Goal: Information Seeking & Learning: Learn about a topic

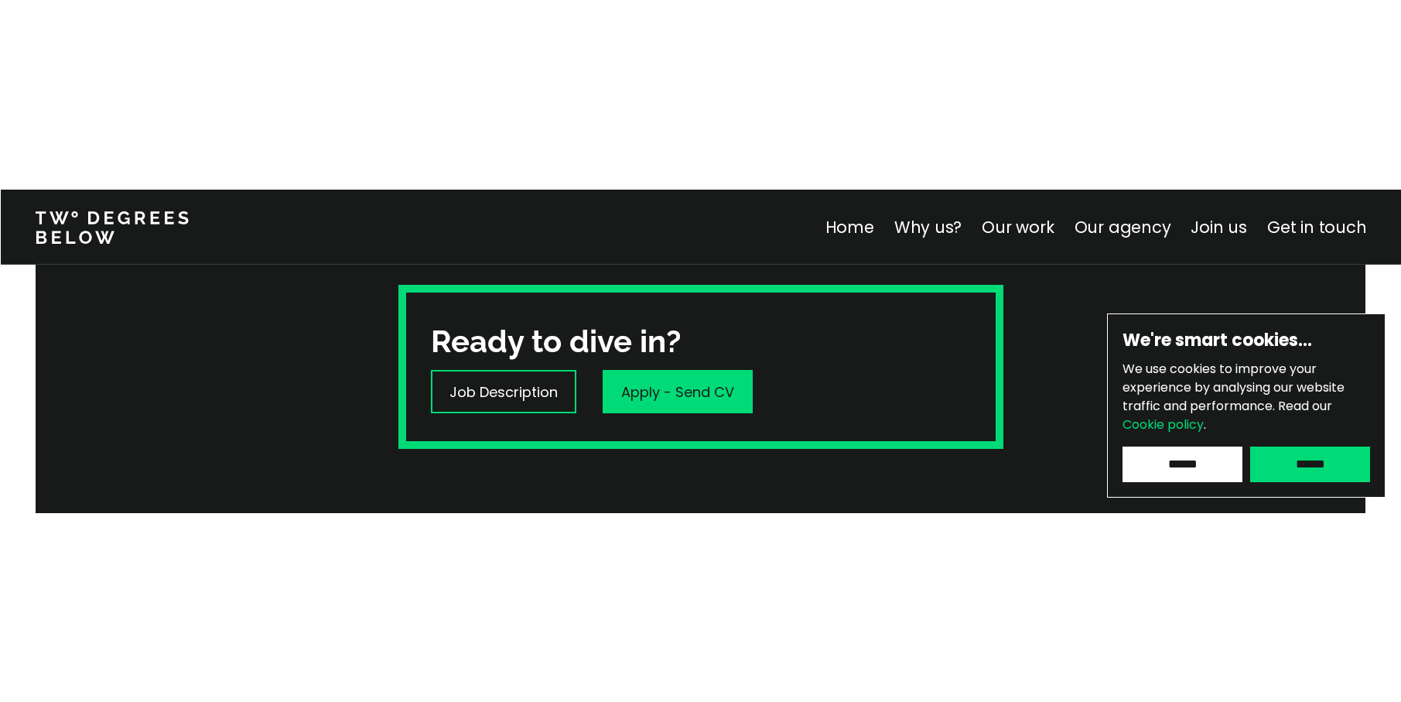
scroll to position [541, 0]
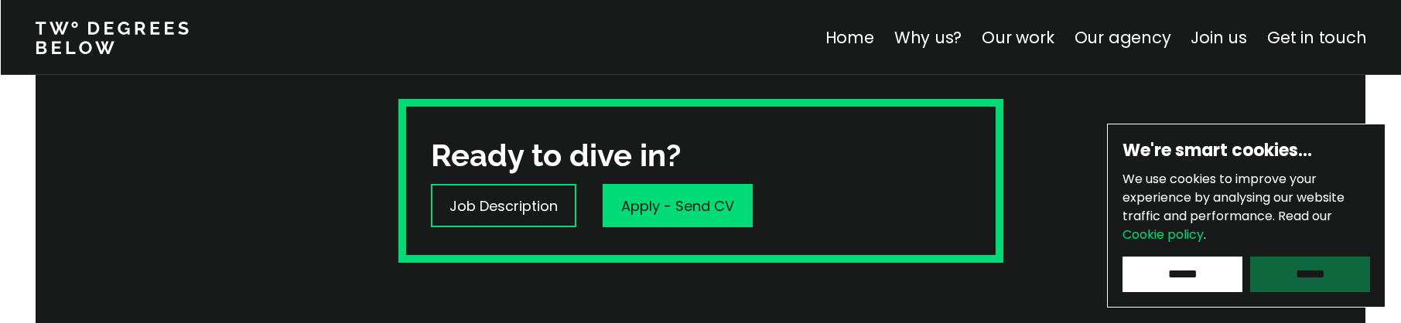
click at [1279, 269] on input "******" at bounding box center [1310, 275] width 120 height 36
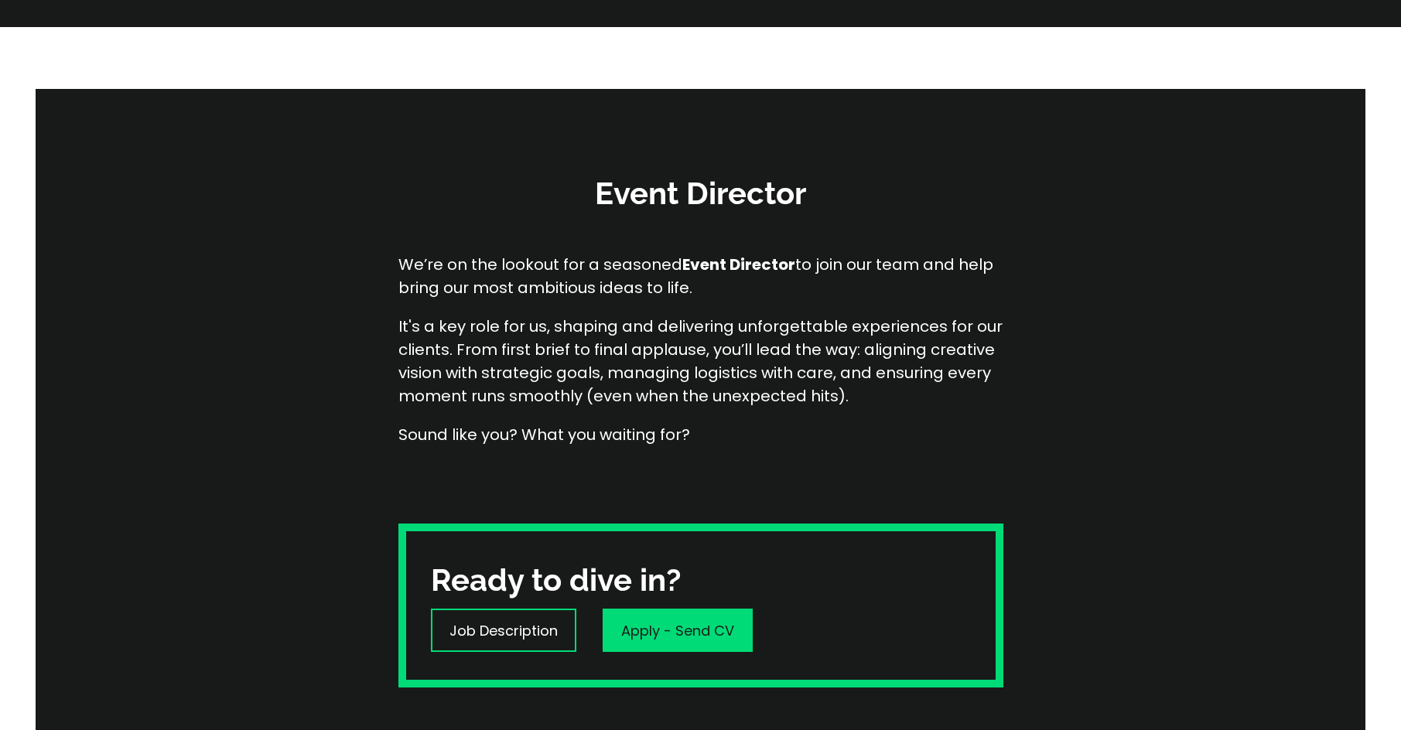
scroll to position [272, 0]
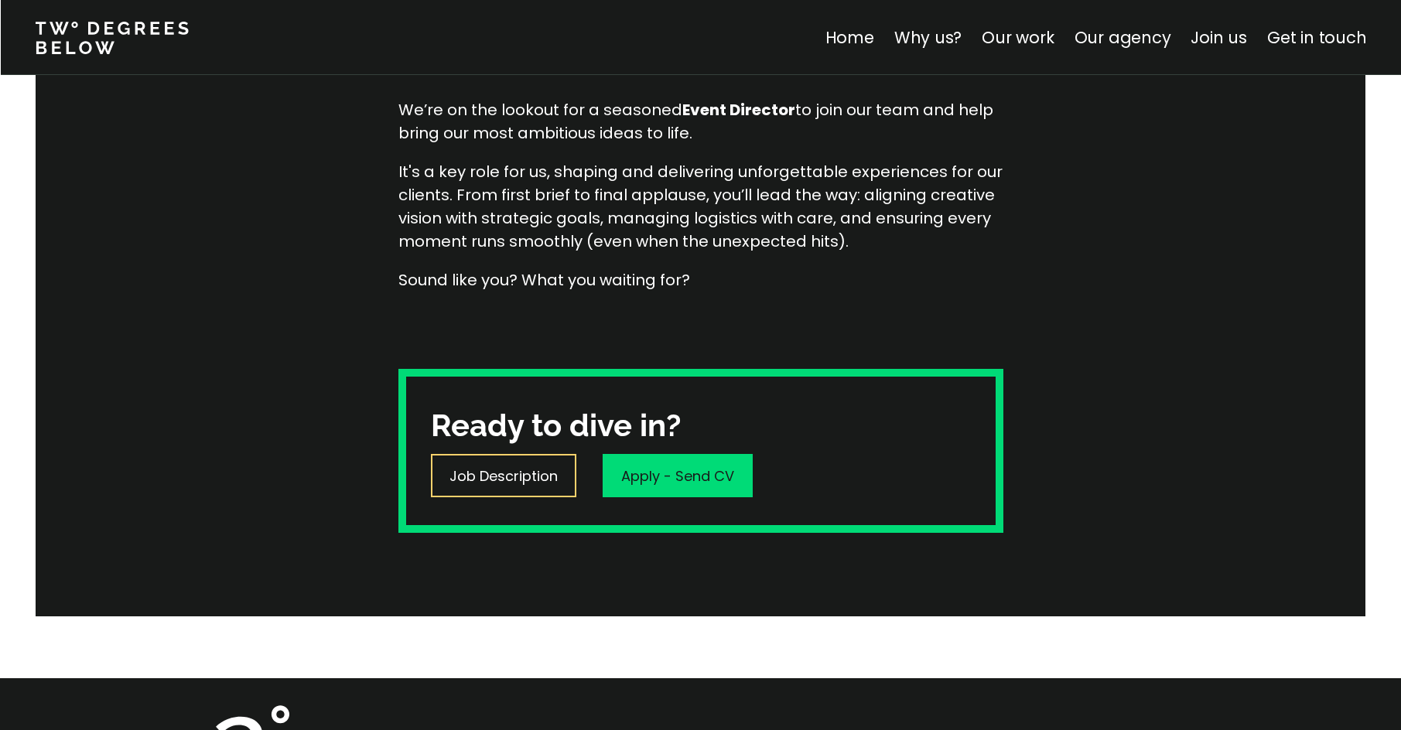
click at [487, 323] on p "Job Description" at bounding box center [503, 476] width 108 height 21
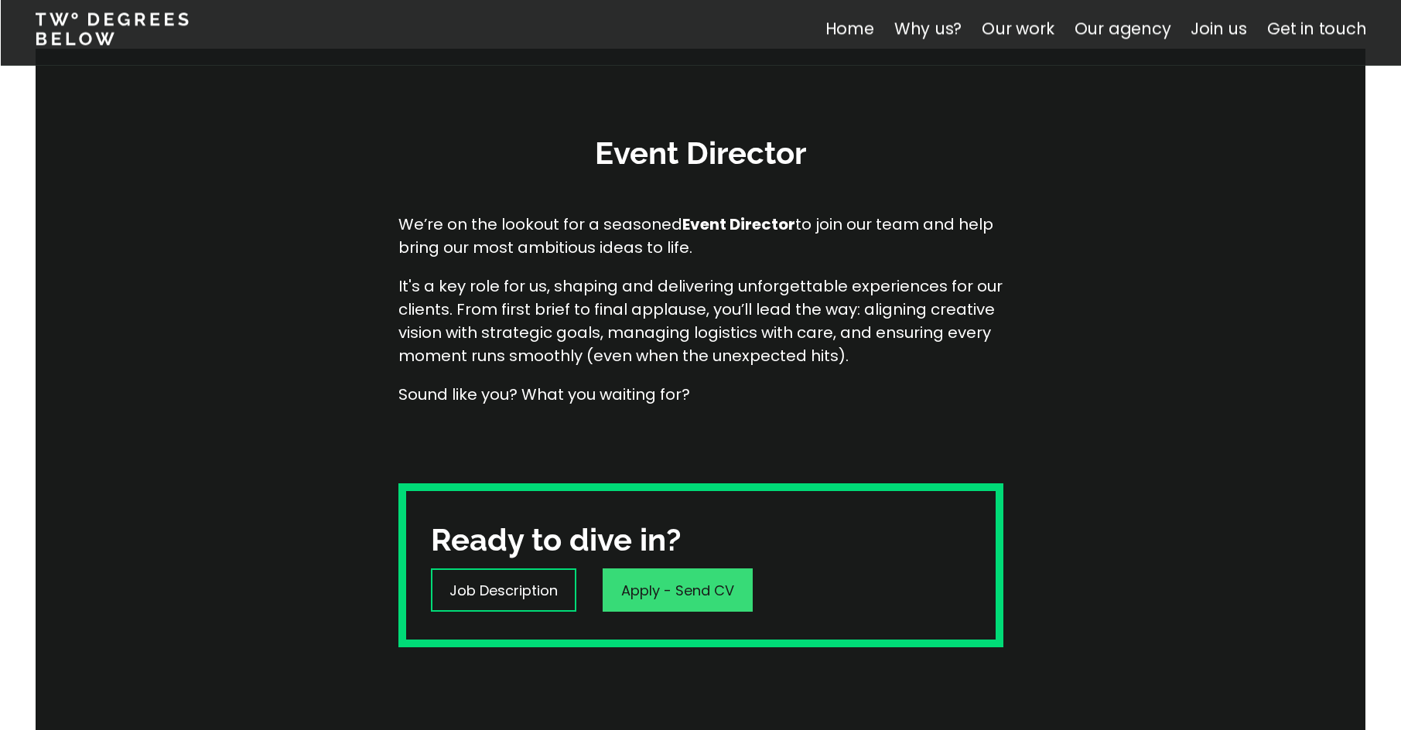
scroll to position [0, 0]
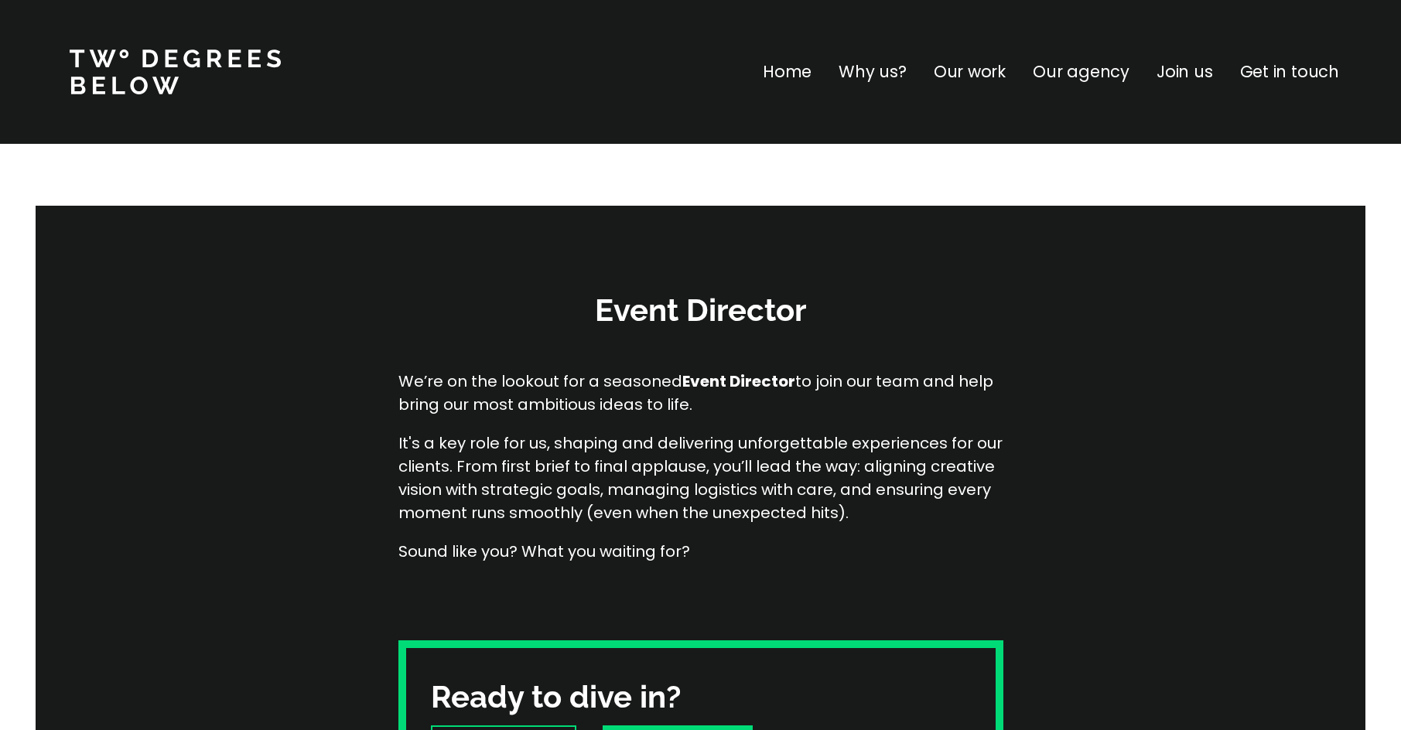
click at [1181, 68] on p "Join us" at bounding box center [1184, 72] width 56 height 25
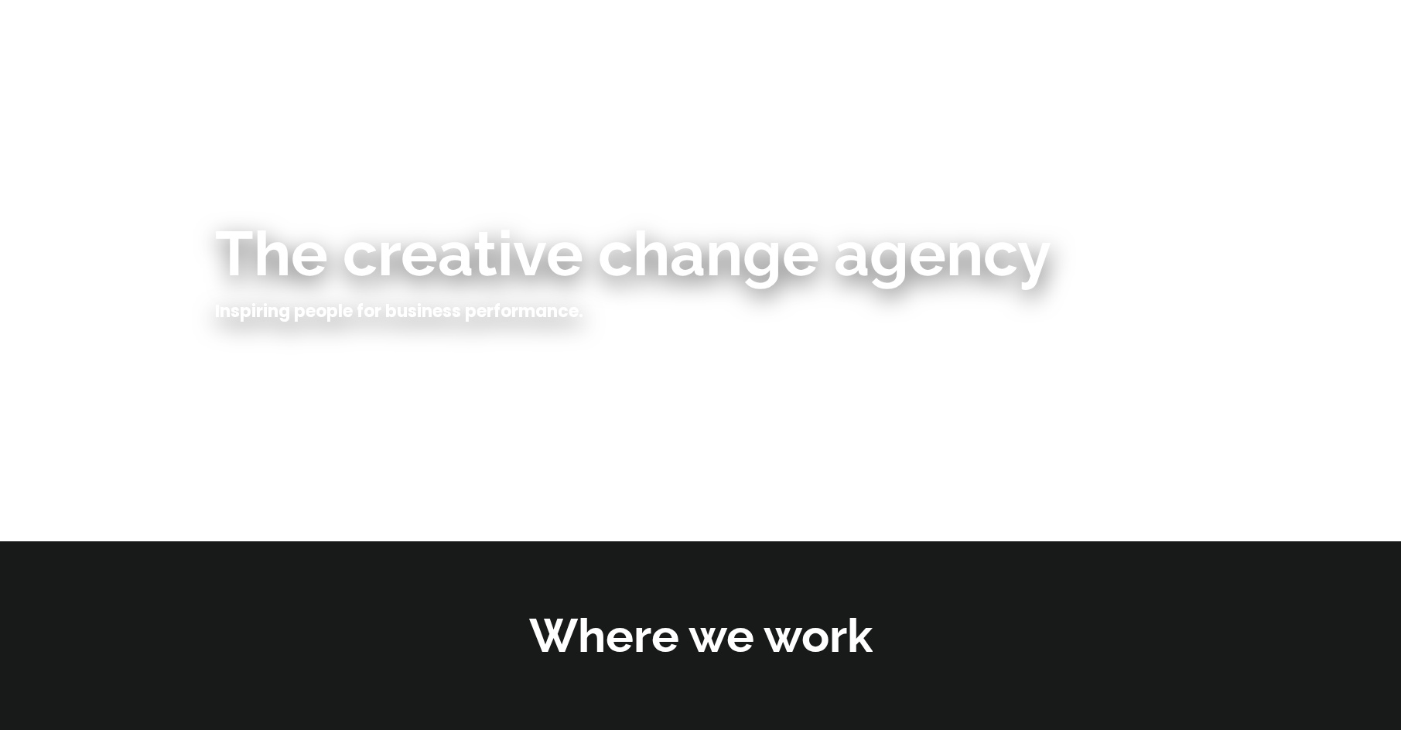
scroll to position [5490, 0]
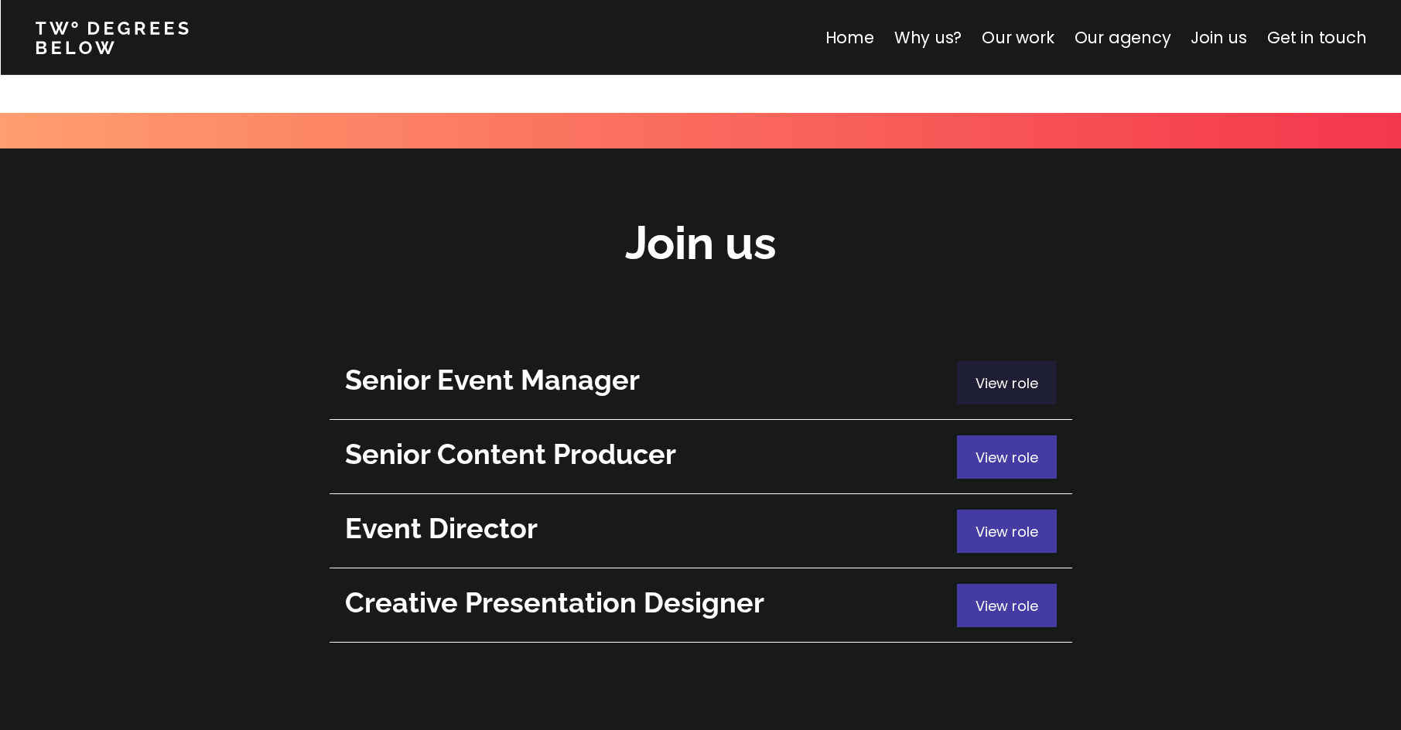
click at [1009, 323] on p "View role" at bounding box center [1006, 383] width 63 height 21
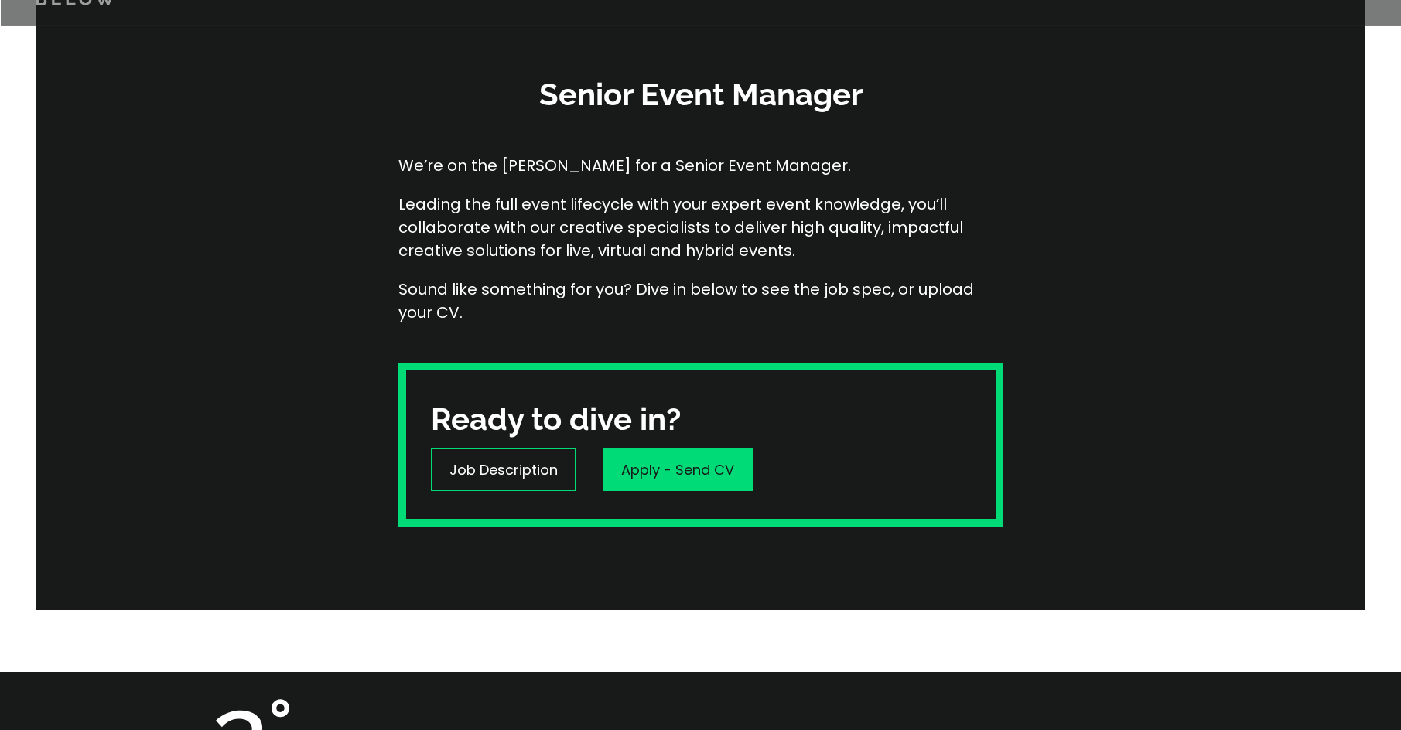
scroll to position [232, 0]
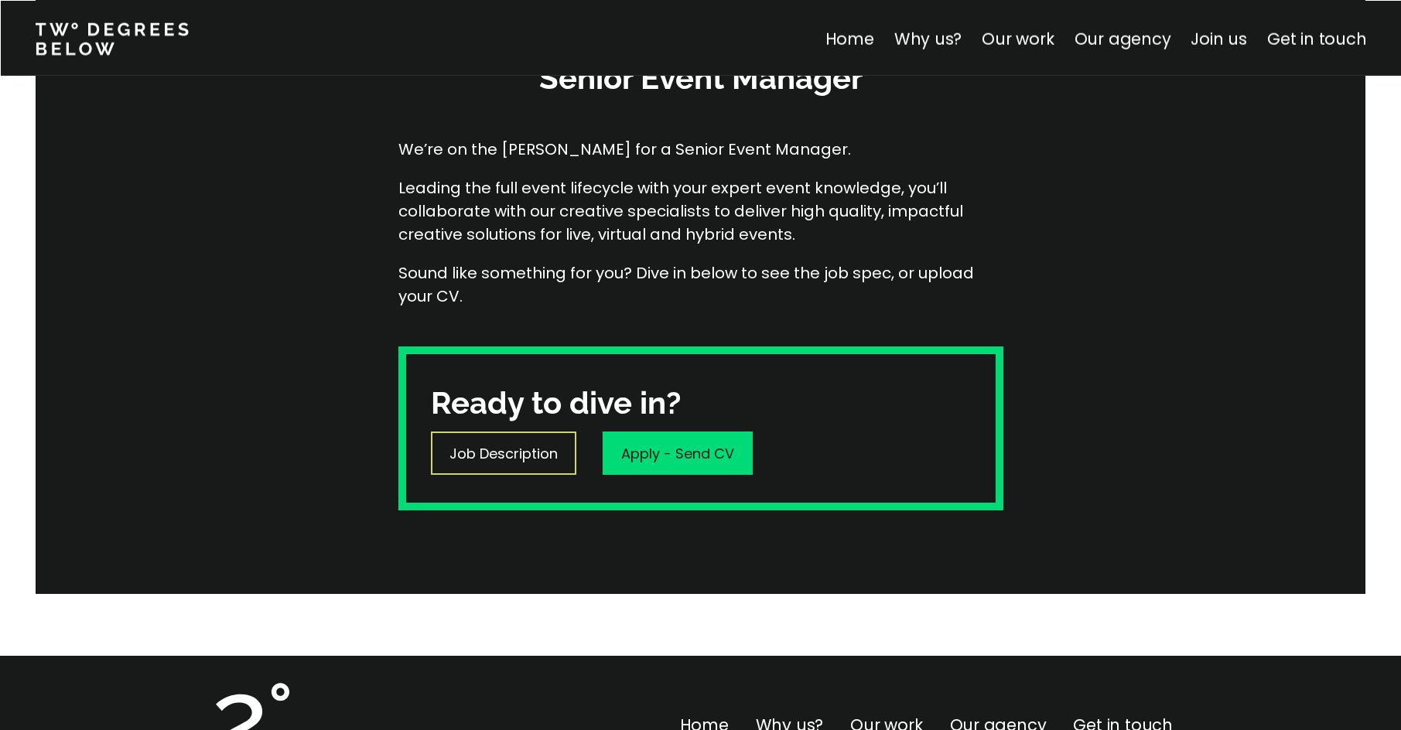
click at [533, 323] on p "Job Description" at bounding box center [503, 453] width 108 height 21
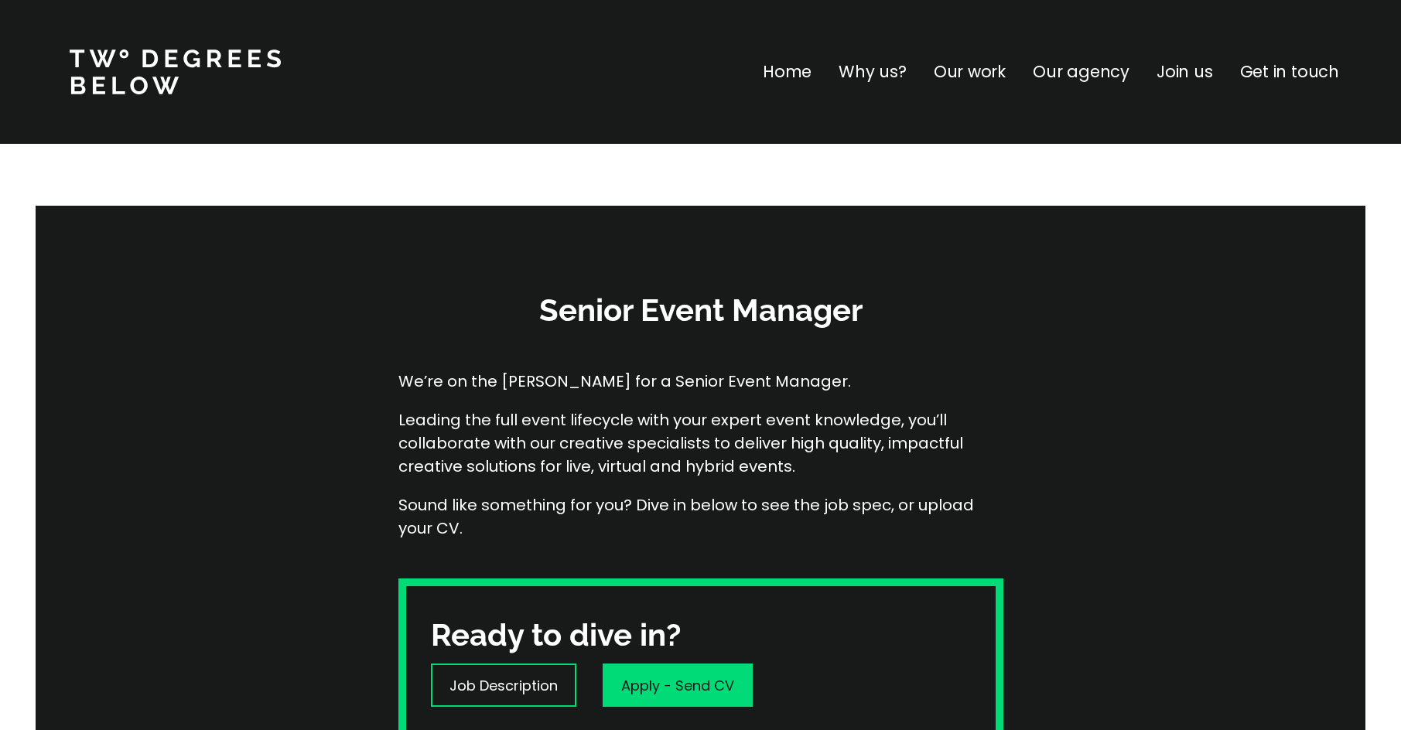
click at [975, 73] on p "Our work" at bounding box center [970, 72] width 72 height 25
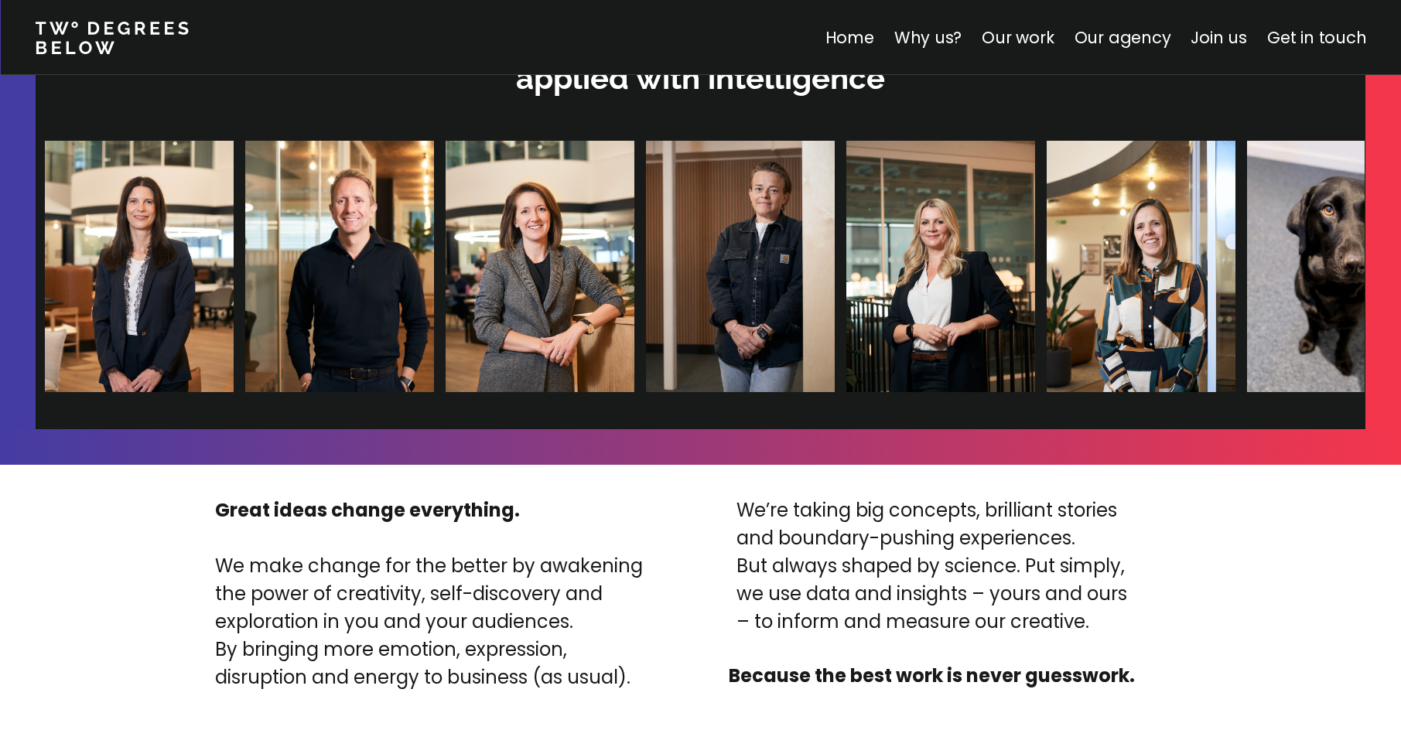
scroll to position [3205, 0]
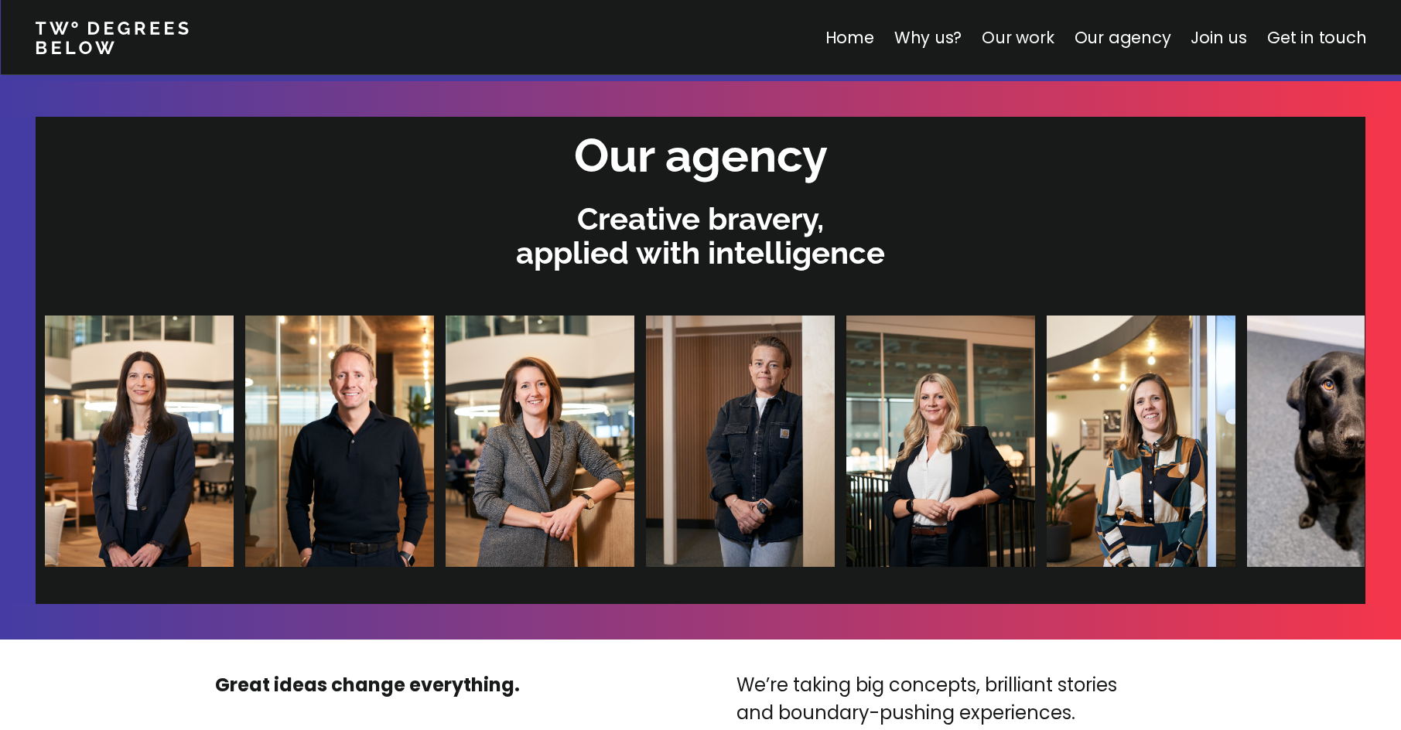
click at [1027, 42] on link "Our work" at bounding box center [1018, 37] width 72 height 22
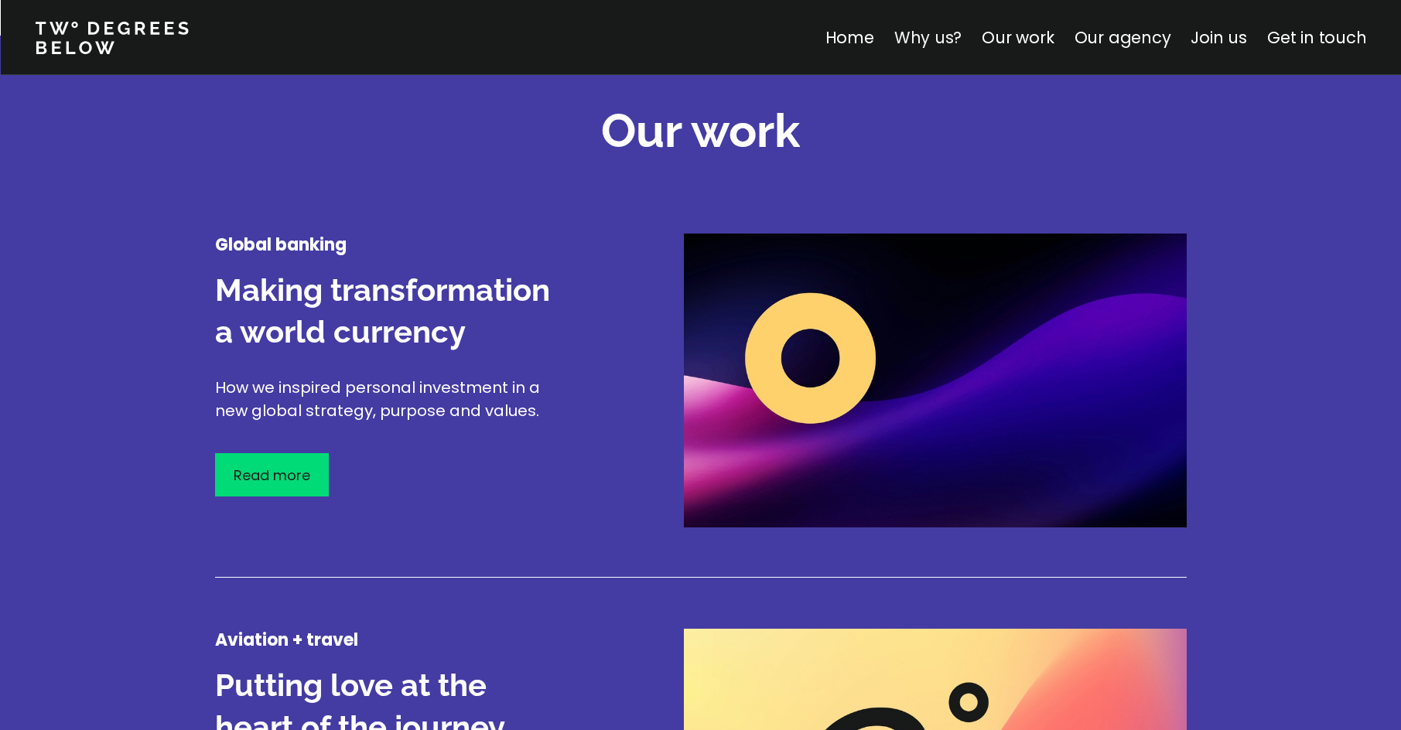
click at [942, 35] on link "Why us?" at bounding box center [927, 37] width 68 height 22
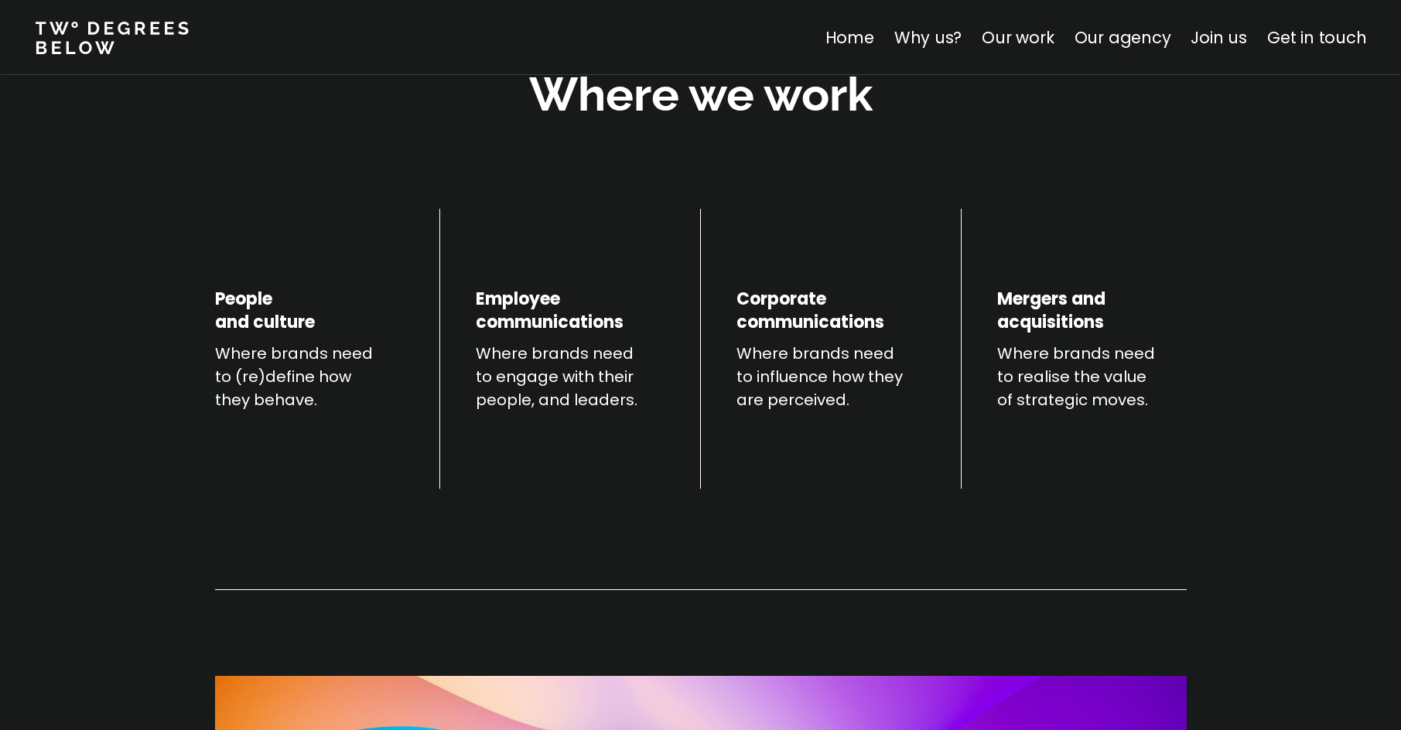
scroll to position [928, 0]
